Goal: Transaction & Acquisition: Book appointment/travel/reservation

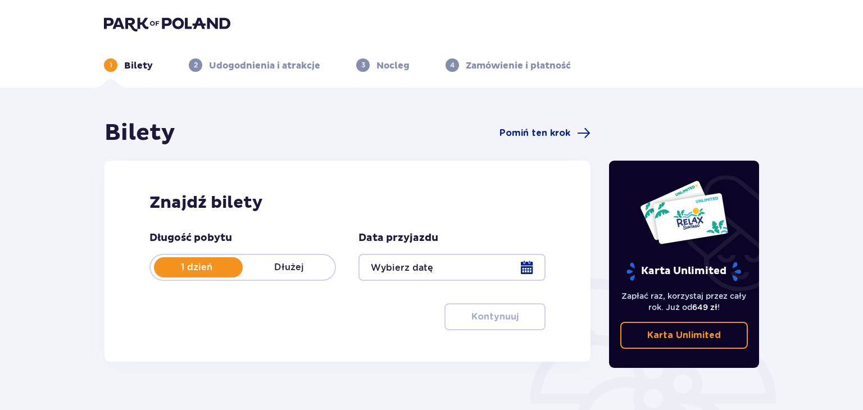
type input "[DATE] - [DATE]"
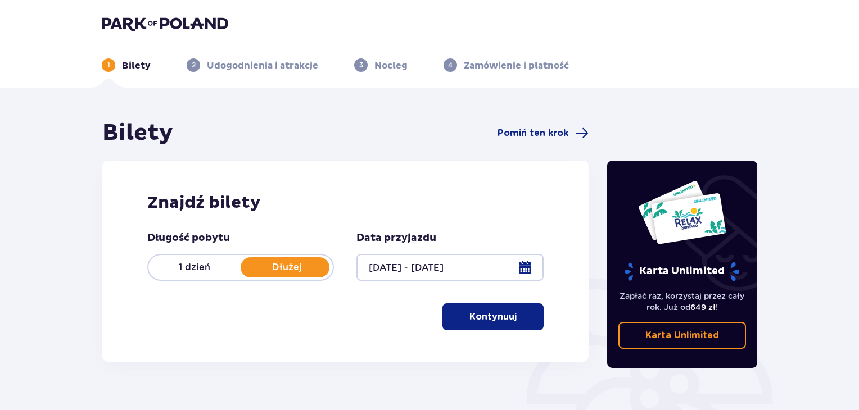
click at [841, 390] on div "Bilety Pomiń ten krok Znajdź bilety Długość pobytu 1 dzień Dłużej Data przyjazd…" at bounding box center [429, 330] width 859 height 485
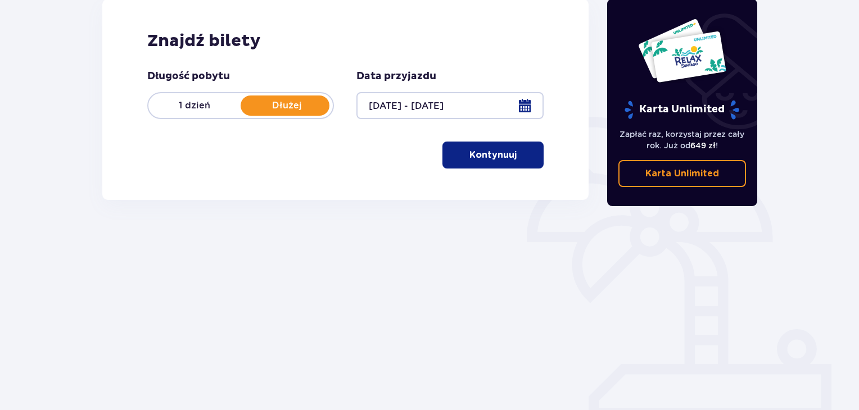
scroll to position [162, 0]
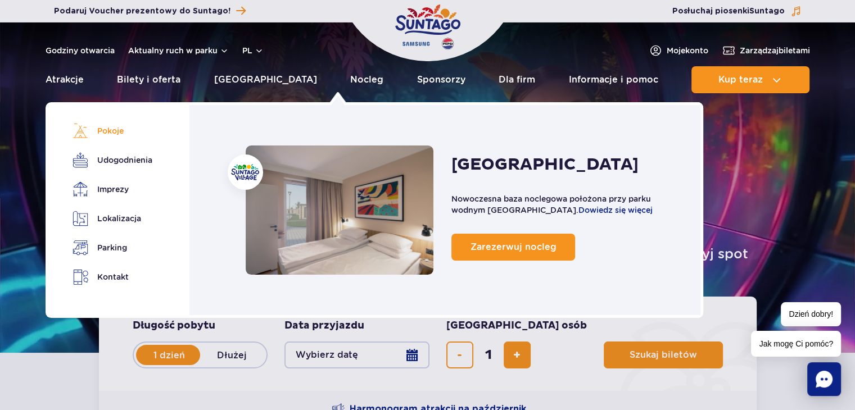
click at [117, 128] on link "Pokoje" at bounding box center [111, 131] width 76 height 16
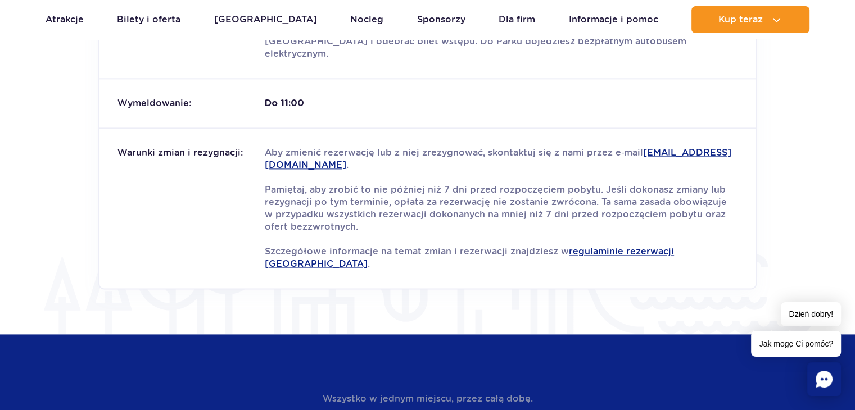
scroll to position [1516, 0]
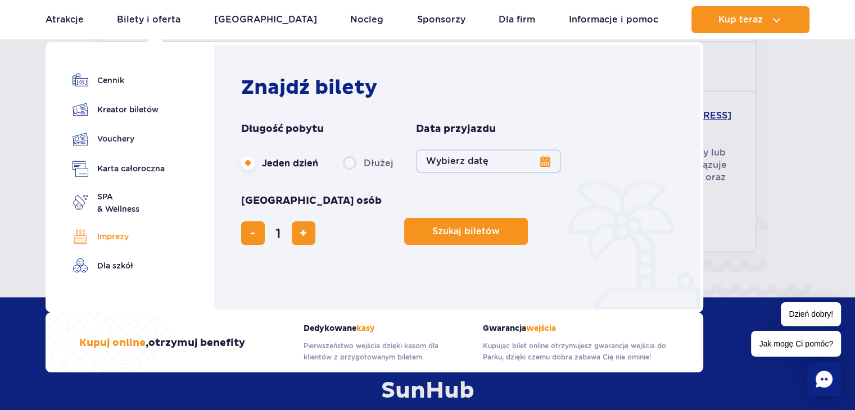
click at [110, 238] on link "Imprezy" at bounding box center [119, 237] width 92 height 16
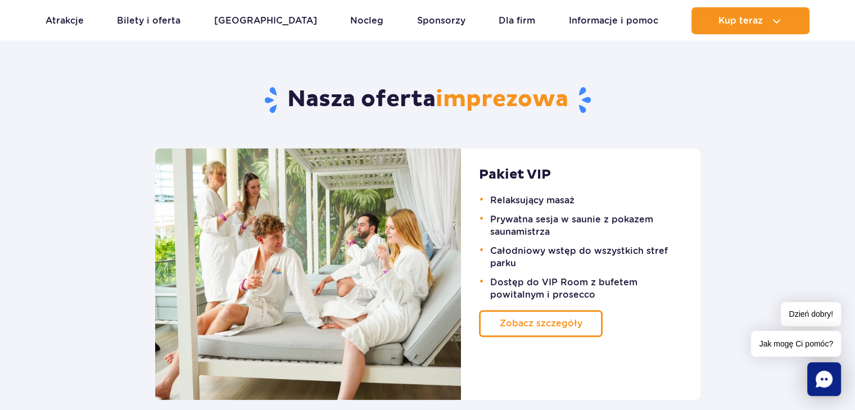
scroll to position [742, 0]
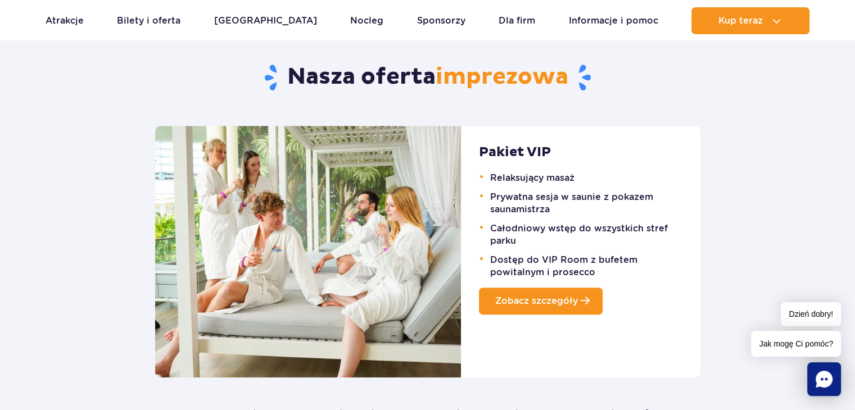
click at [527, 300] on span "Zobacz szczegóły" at bounding box center [536, 301] width 83 height 11
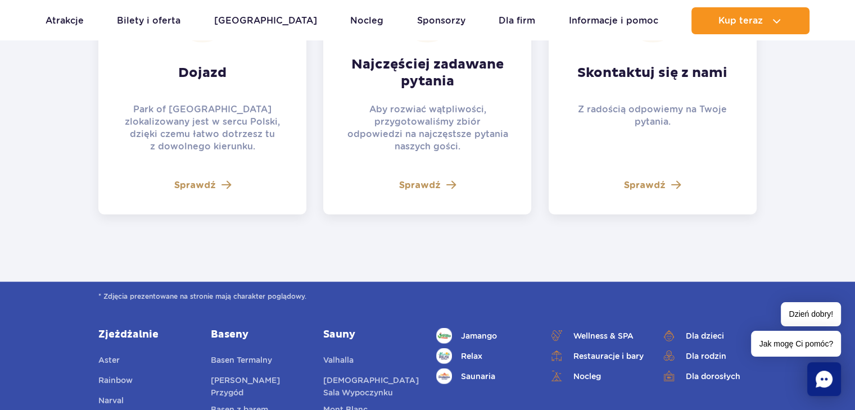
scroll to position [2509, 0]
